Goal: Information Seeking & Learning: Compare options

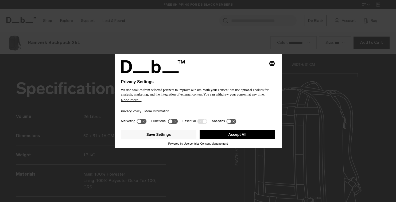
scroll to position [607, 0]
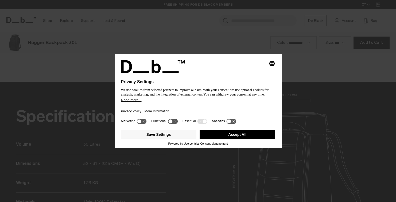
scroll to position [607, 0]
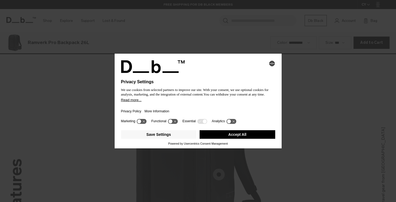
scroll to position [607, 0]
